Goal: Task Accomplishment & Management: Use online tool/utility

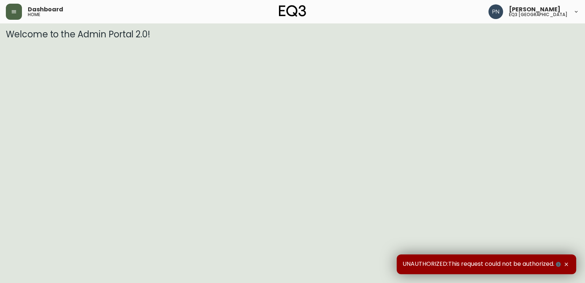
click at [15, 16] on button "button" at bounding box center [14, 12] width 16 height 16
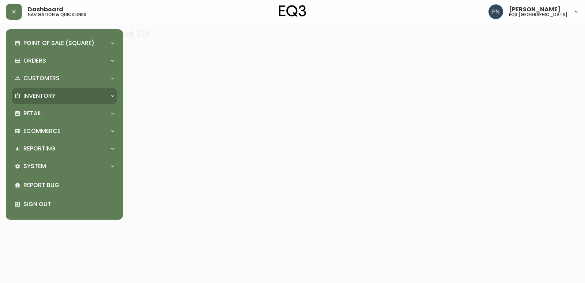
click at [33, 99] on p "Inventory" at bounding box center [39, 96] width 32 height 8
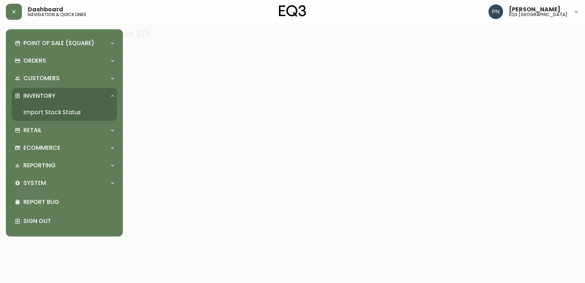
click at [51, 113] on link "Import Stock Status" at bounding box center [64, 112] width 105 height 17
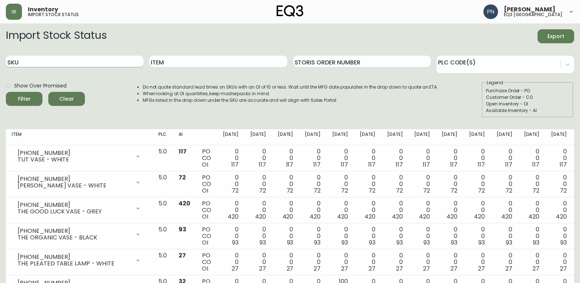
drag, startPoint x: 89, startPoint y: 67, endPoint x: 91, endPoint y: 64, distance: 4.0
click at [89, 67] on div "SKU" at bounding box center [75, 62] width 138 height 24
click at [93, 61] on input "SKU" at bounding box center [75, 62] width 138 height 12
click at [187, 57] on input "Item" at bounding box center [218, 62] width 138 height 12
paste input "Essential"
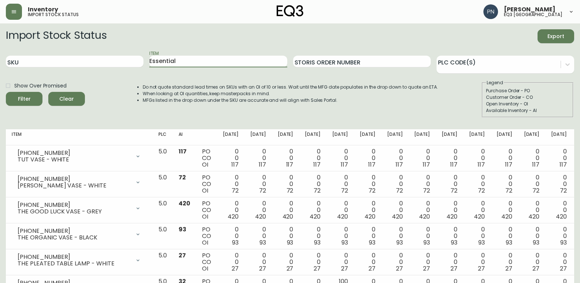
type input "Essential"
click at [6, 92] on button "Filter" at bounding box center [24, 99] width 37 height 14
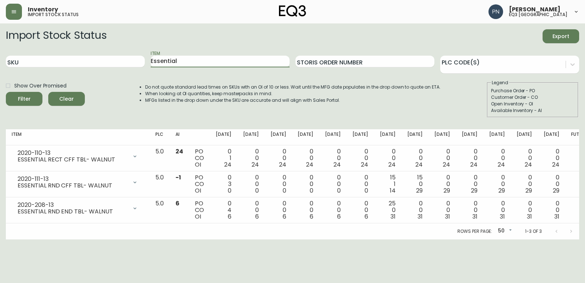
click at [405, 102] on li "MFGs listed in the drop down under the SKU are accurate and will align with Sal…" at bounding box center [293, 100] width 296 height 7
click at [398, 14] on div "Inventory import stock status [PERSON_NAME] eq3 [GEOGRAPHIC_DATA]" at bounding box center [292, 11] width 573 height 23
click at [403, 30] on div "Import Stock Status Export" at bounding box center [292, 36] width 573 height 14
click at [391, 33] on div "Import Stock Status Export" at bounding box center [292, 36] width 573 height 14
click at [399, 239] on html "Inventory import stock status [PERSON_NAME] eq3 [GEOGRAPHIC_DATA] Import Stock …" at bounding box center [292, 119] width 585 height 239
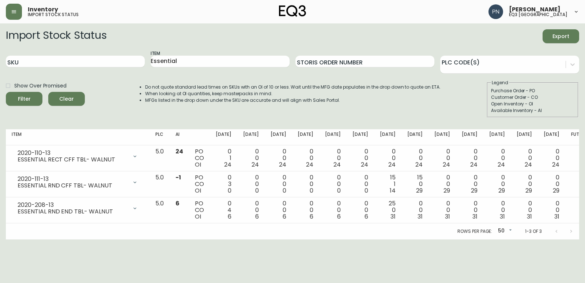
click at [330, 108] on div "Do not quote standard lead times on SKUs with an OI of 10 or less. Wait until t…" at bounding box center [286, 98] width 310 height 38
